Goal: Complete application form

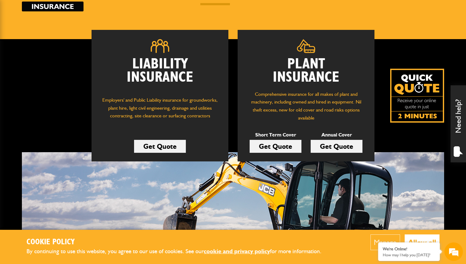
click at [287, 146] on link "Get Quote" at bounding box center [275, 146] width 52 height 13
click at [330, 148] on link "Get Quote" at bounding box center [336, 146] width 52 height 13
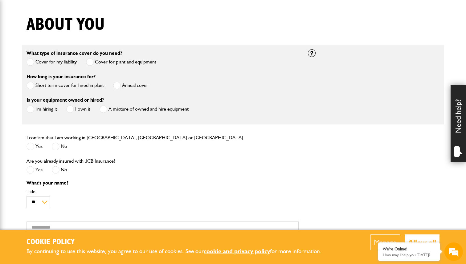
click at [117, 86] on span at bounding box center [117, 86] width 8 height 8
click at [28, 109] on span at bounding box center [30, 109] width 8 height 8
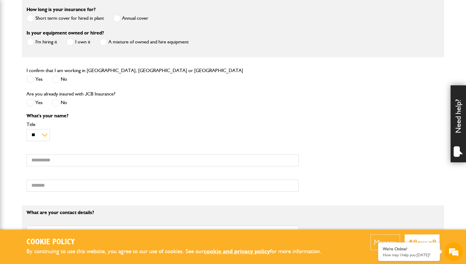
scroll to position [214, 0]
click at [29, 79] on span at bounding box center [30, 79] width 8 height 8
click at [56, 103] on span at bounding box center [56, 102] width 8 height 8
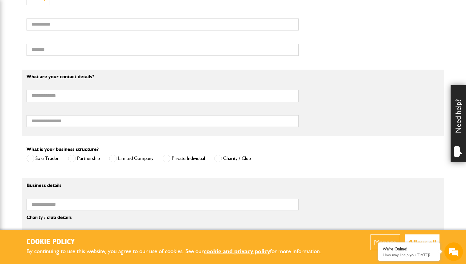
scroll to position [349, 0]
click at [113, 162] on span at bounding box center [113, 159] width 8 height 8
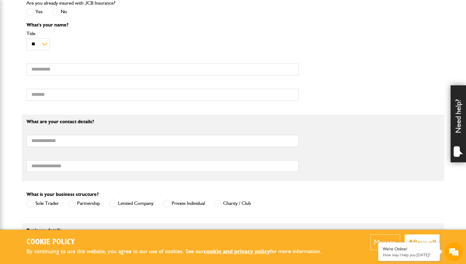
scroll to position [301, 0]
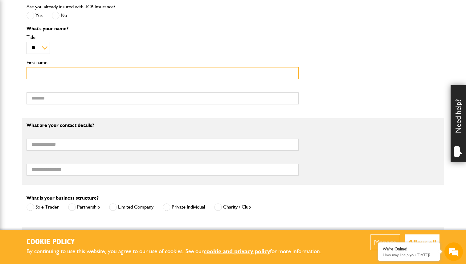
click at [87, 74] on input "First name" at bounding box center [162, 73] width 272 height 12
type input "*****"
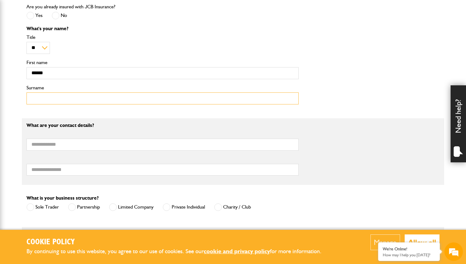
click at [41, 100] on input "Surname" at bounding box center [162, 98] width 272 height 12
type input "******"
click at [180, 119] on form "What type of insurance cover do you need? Cover for my liability Cover for plan…" at bounding box center [232, 103] width 413 height 427
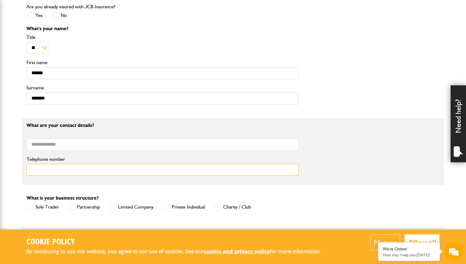
click at [80, 171] on input "Telephone number" at bounding box center [162, 170] width 272 height 12
type input "**********"
click at [321, 197] on div "What is your business structure? Sole Trader Partnership Limited Company Privat…" at bounding box center [233, 205] width 422 height 23
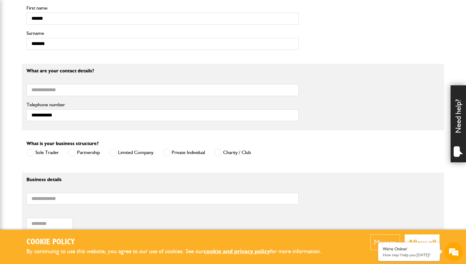
scroll to position [354, 0]
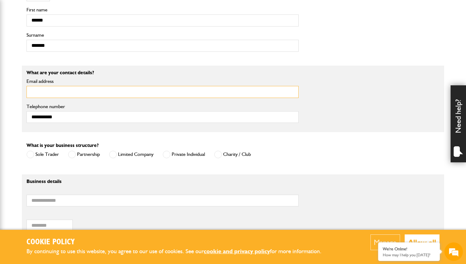
click at [163, 94] on input "Email address" at bounding box center [162, 92] width 272 height 12
paste input "**********"
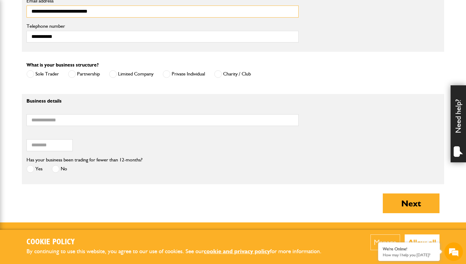
scroll to position [435, 0]
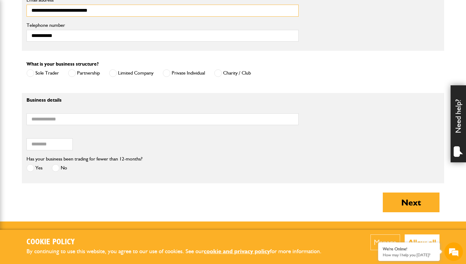
type input "**********"
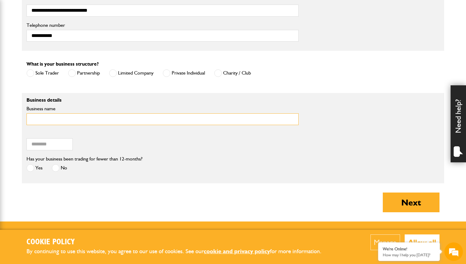
click at [99, 122] on input "Business name" at bounding box center [162, 119] width 272 height 12
type input "**********"
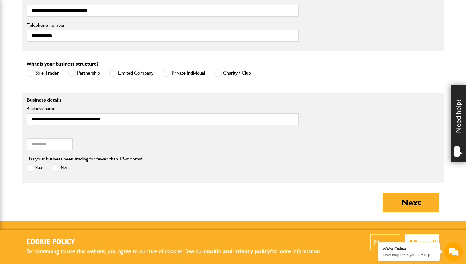
click at [131, 134] on div "Postcode of your correspondence address" at bounding box center [233, 142] width 422 height 25
click at [53, 147] on input "Postcode of your correspondence address" at bounding box center [49, 144] width 46 height 12
paste input "*******"
type input "*******"
click at [118, 165] on div "Has your business been trading for fewer than 12-months? Yes No" at bounding box center [84, 164] width 116 height 19
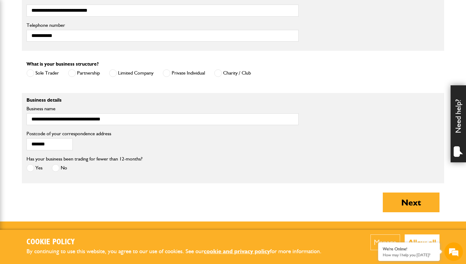
click at [57, 171] on span at bounding box center [56, 168] width 8 height 8
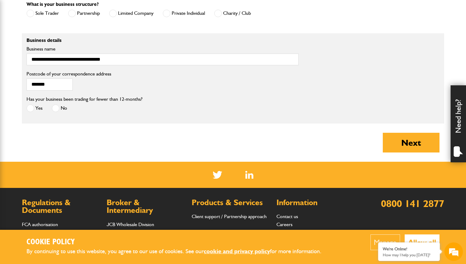
scroll to position [499, 0]
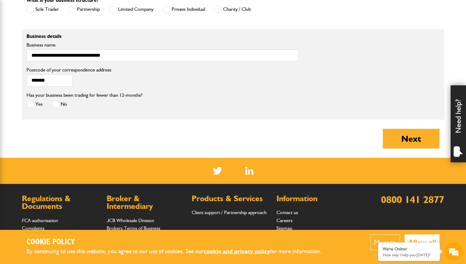
click at [29, 105] on span at bounding box center [30, 104] width 8 height 8
click at [410, 145] on button "Next" at bounding box center [411, 139] width 57 height 20
type input "****"
type input "**********"
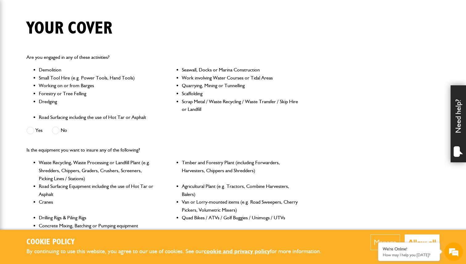
scroll to position [147, 0]
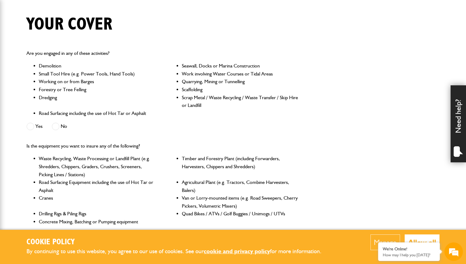
click at [58, 127] on span at bounding box center [56, 127] width 8 height 8
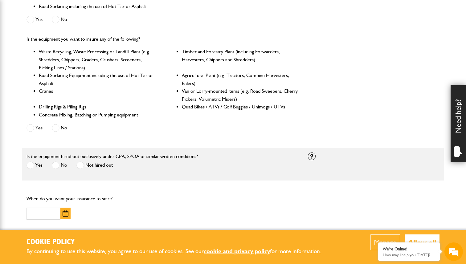
scroll to position [253, 0]
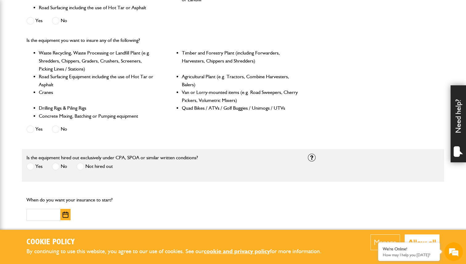
click at [56, 128] on span at bounding box center [56, 129] width 8 height 8
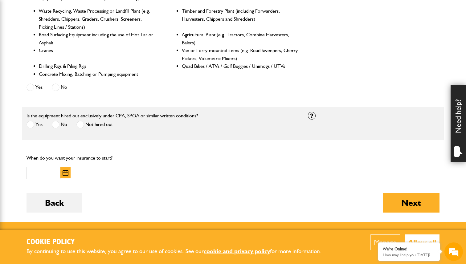
scroll to position [295, 0]
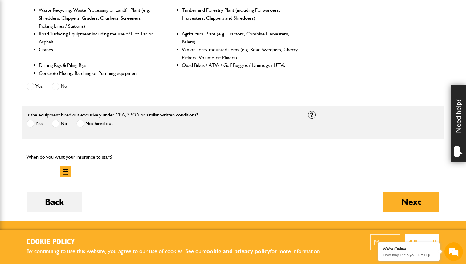
drag, startPoint x: 26, startPoint y: 114, endPoint x: 169, endPoint y: 109, distance: 143.0
click at [169, 109] on fieldset "* * * * ********* How many items of owned equipment do you want to insure? Choo…" at bounding box center [233, 122] width 422 height 33
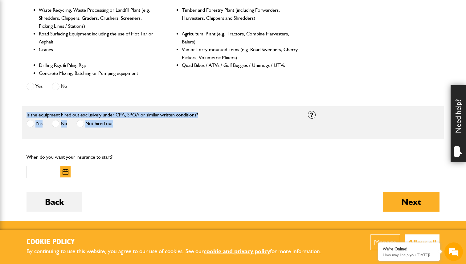
drag, startPoint x: 200, startPoint y: 115, endPoint x: 151, endPoint y: 104, distance: 49.8
click at [151, 105] on form "Do you need more than £5,000,000 of liability cover? Yes No Which of these acti…" at bounding box center [232, 58] width 413 height 325
copy div "Is the equipment hired out exclusively under CPA, SPOA or similar written condi…"
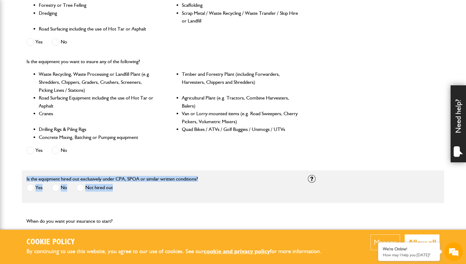
scroll to position [330, 0]
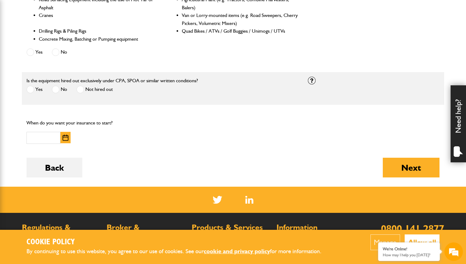
click at [131, 104] on fieldset "* * * * ********* How many items of owned equipment do you want to insure? Choo…" at bounding box center [233, 88] width 422 height 33
click at [83, 90] on span at bounding box center [80, 90] width 8 height 8
click at [55, 91] on span at bounding box center [56, 90] width 8 height 8
click at [82, 90] on span at bounding box center [80, 90] width 8 height 8
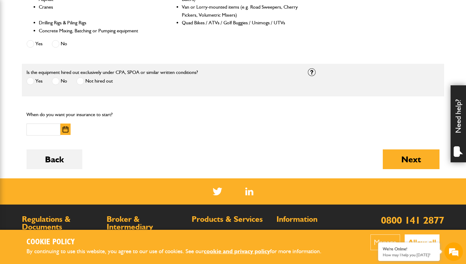
scroll to position [340, 0]
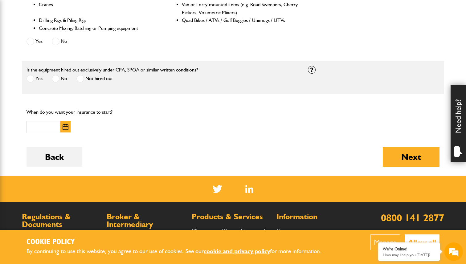
click at [67, 127] on img "button" at bounding box center [66, 127] width 6 height 6
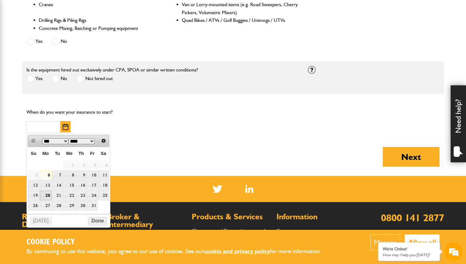
click at [46, 196] on link "20" at bounding box center [46, 196] width 12 height 10
type input "**********"
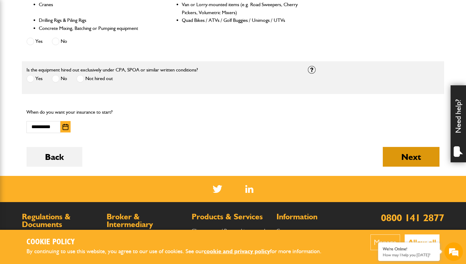
click at [414, 158] on button "Next" at bounding box center [411, 157] width 57 height 20
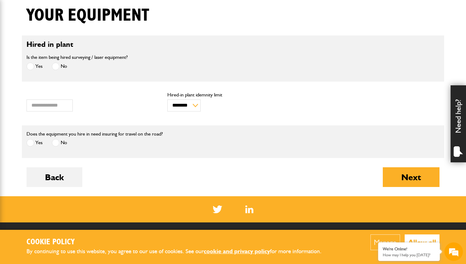
click at [28, 145] on span at bounding box center [30, 143] width 8 height 8
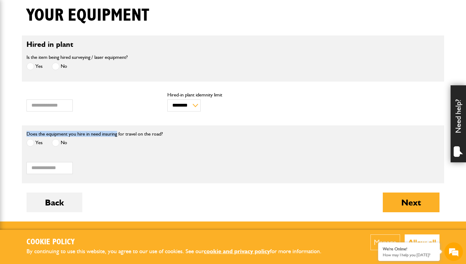
drag, startPoint x: 25, startPoint y: 132, endPoint x: 116, endPoint y: 132, distance: 91.5
click at [116, 132] on div "Does the equipment you hire in need insuring for travel on the road? Yes No" at bounding box center [162, 141] width 281 height 23
click at [168, 133] on div "Does the equipment you hire in need insuring for travel on the road? Yes No" at bounding box center [162, 141] width 281 height 23
drag, startPoint x: 164, startPoint y: 134, endPoint x: 44, endPoint y: 130, distance: 120.5
click at [44, 130] on fieldset "Does the equipment you hire in need insuring for travel on the road? Yes No Hir…" at bounding box center [233, 154] width 422 height 58
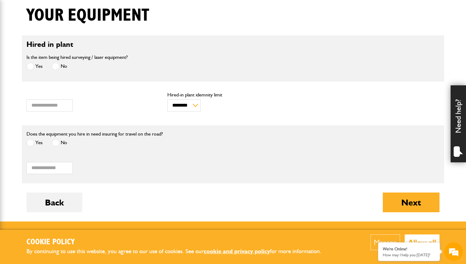
click at [89, 163] on div "Hiring charge for road risks" at bounding box center [162, 164] width 272 height 19
drag, startPoint x: 25, startPoint y: 133, endPoint x: 162, endPoint y: 133, distance: 136.8
click at [162, 133] on div "Does the equipment you hire in need insuring for travel on the road? Yes No" at bounding box center [162, 141] width 281 height 23
copy label "Does the equipment you hire in need insuring for travel on the road?"
click at [57, 144] on span at bounding box center [56, 143] width 8 height 8
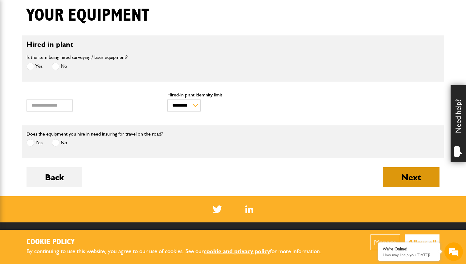
click at [412, 176] on button "Next" at bounding box center [411, 177] width 57 height 20
